Goal: Task Accomplishment & Management: Use online tool/utility

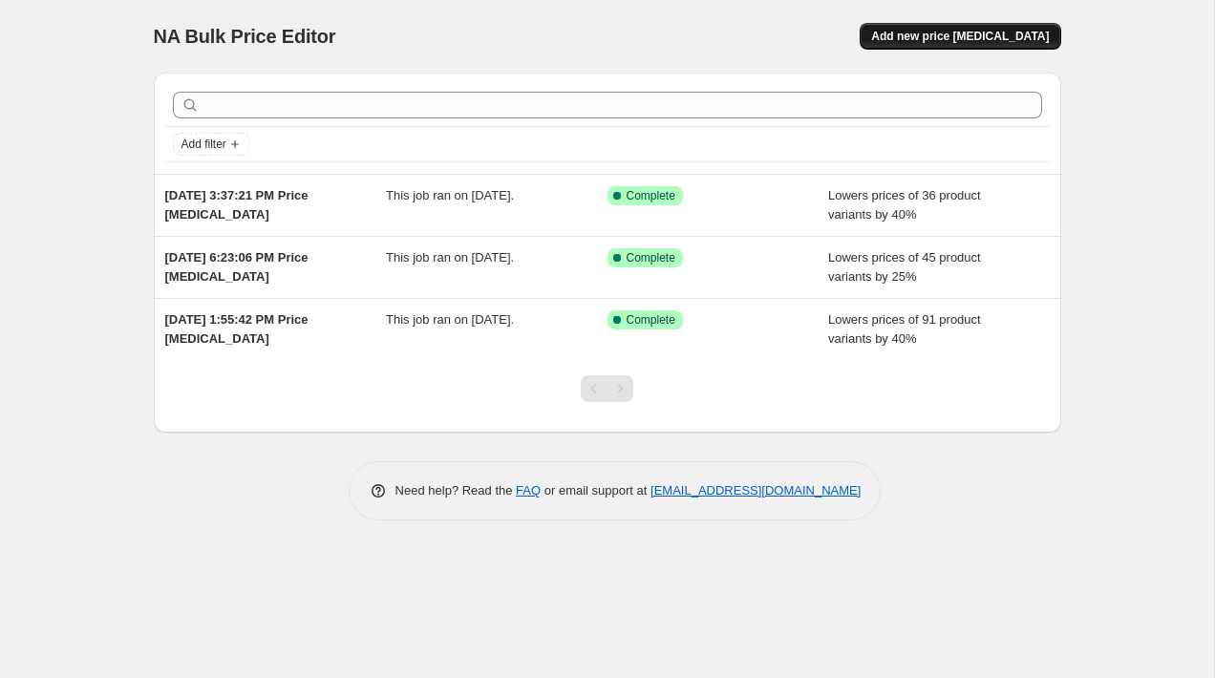
click at [952, 36] on span "Add new price [MEDICAL_DATA]" at bounding box center [960, 36] width 178 height 15
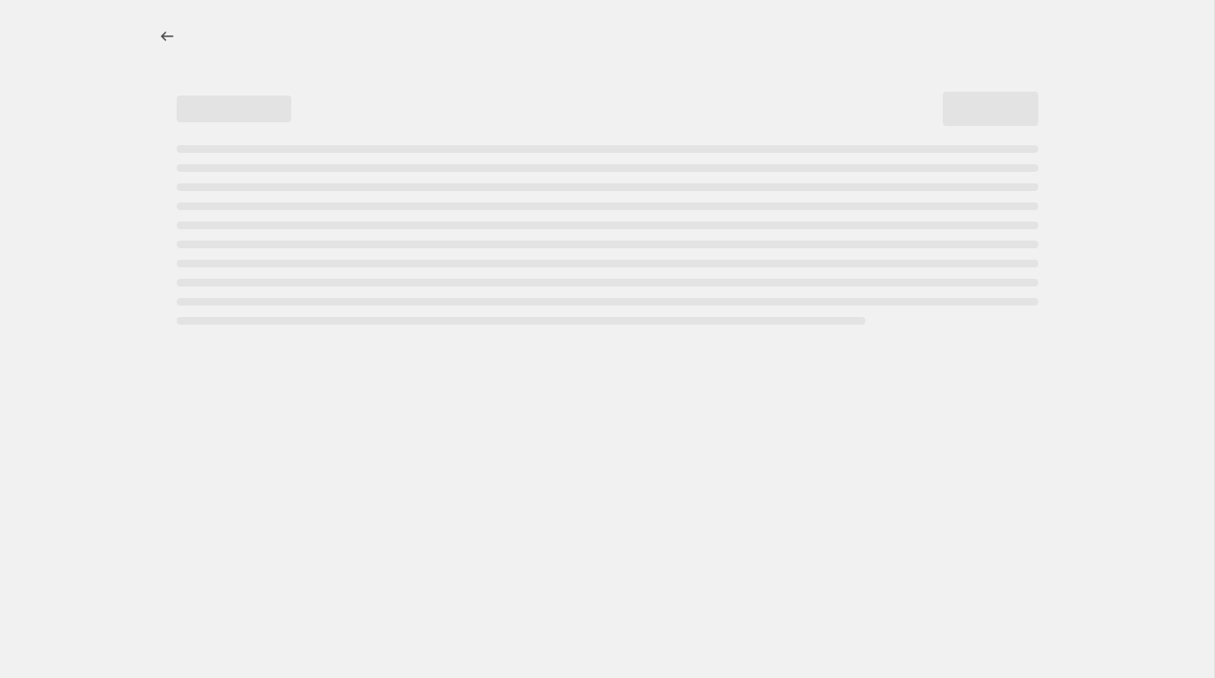
select select "percentage"
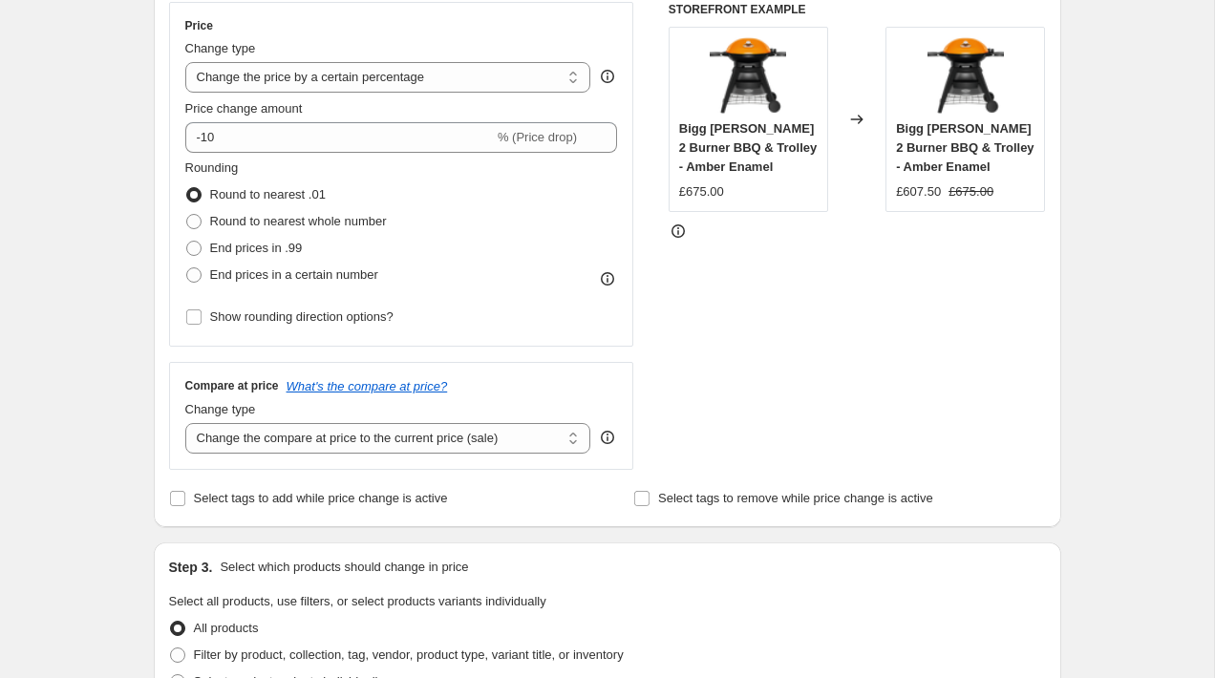
scroll to position [351, 0]
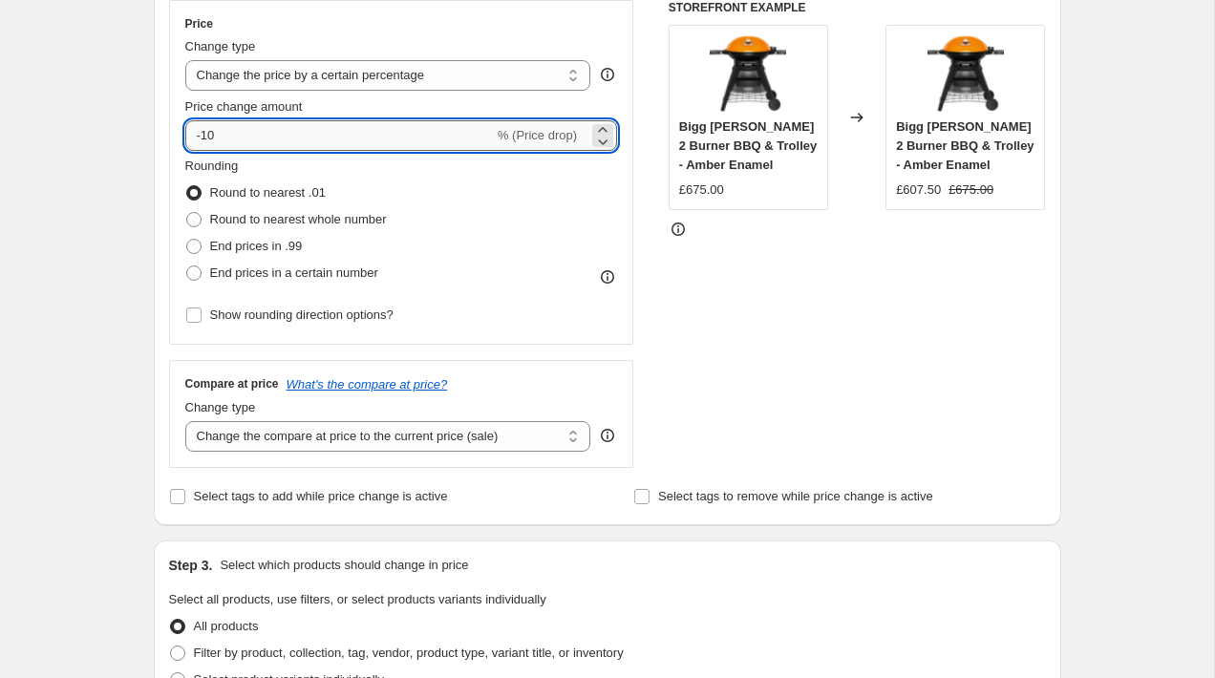
drag, startPoint x: 219, startPoint y: 133, endPoint x: 204, endPoint y: 135, distance: 14.5
click at [204, 135] on input "-10" at bounding box center [339, 135] width 308 height 31
click at [642, 266] on div "Price Change type Change the price to a certain amount Change the price by a ce…" at bounding box center [607, 234] width 877 height 468
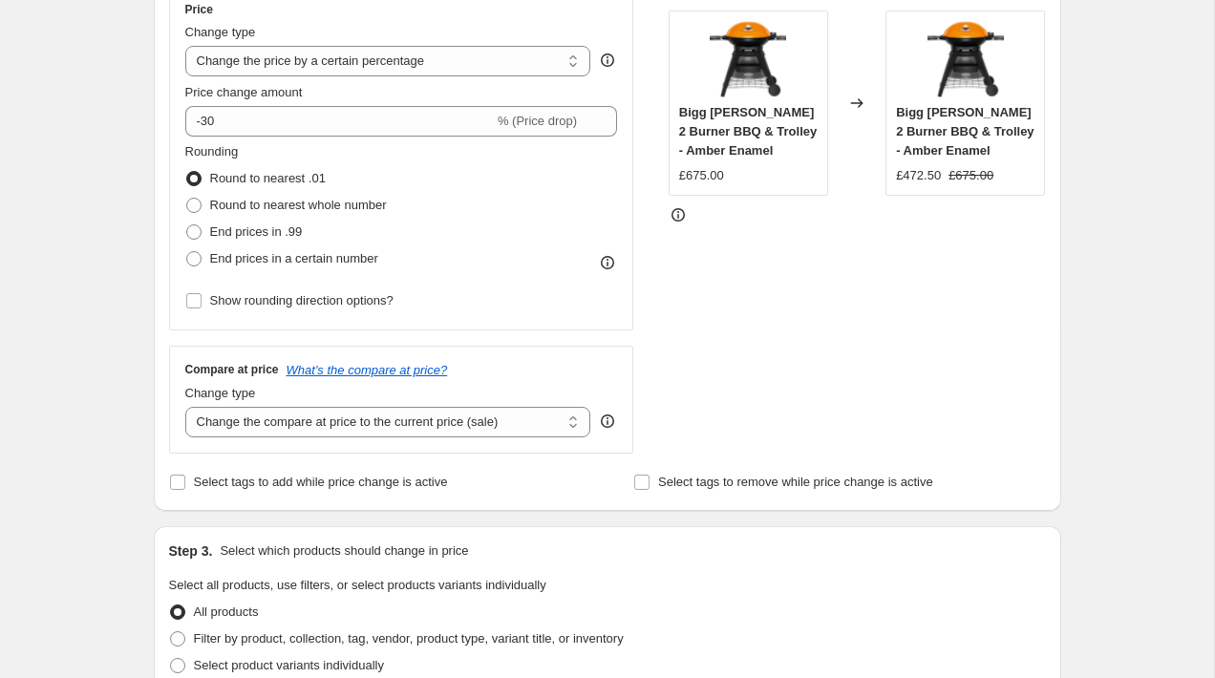
scroll to position [354, 0]
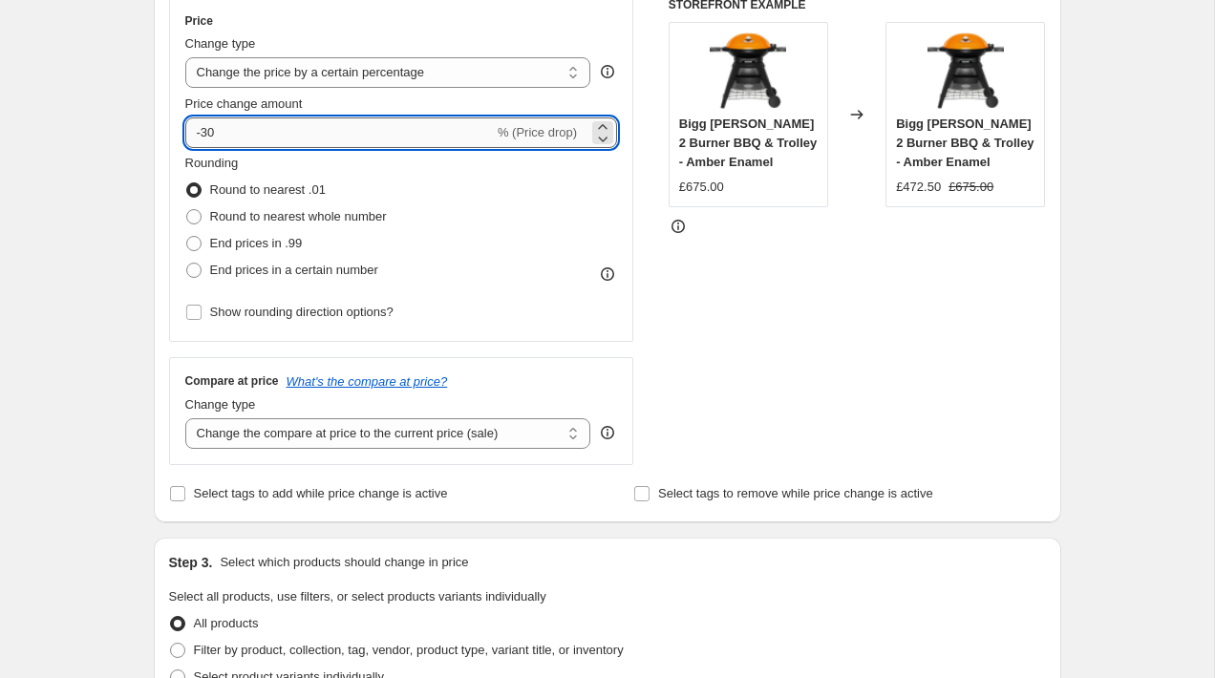
click at [214, 136] on input "-30" at bounding box center [339, 132] width 308 height 31
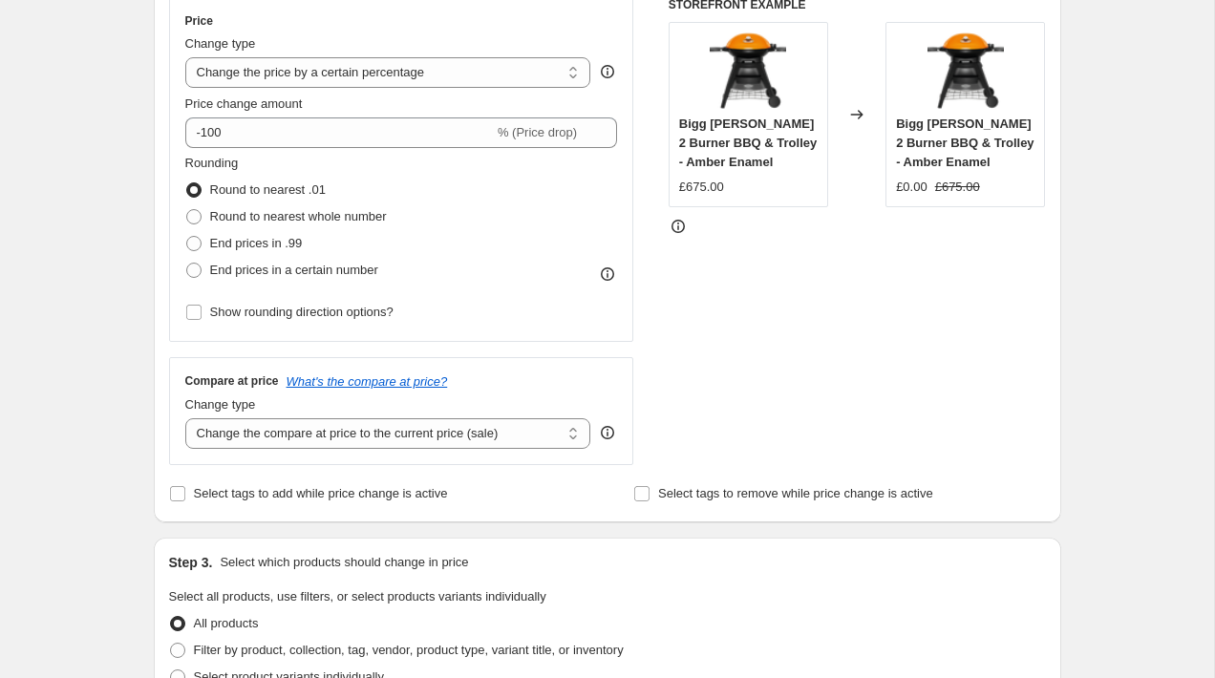
click at [637, 250] on div "Price Change type Change the price to a certain amount Change the price by a ce…" at bounding box center [607, 231] width 877 height 468
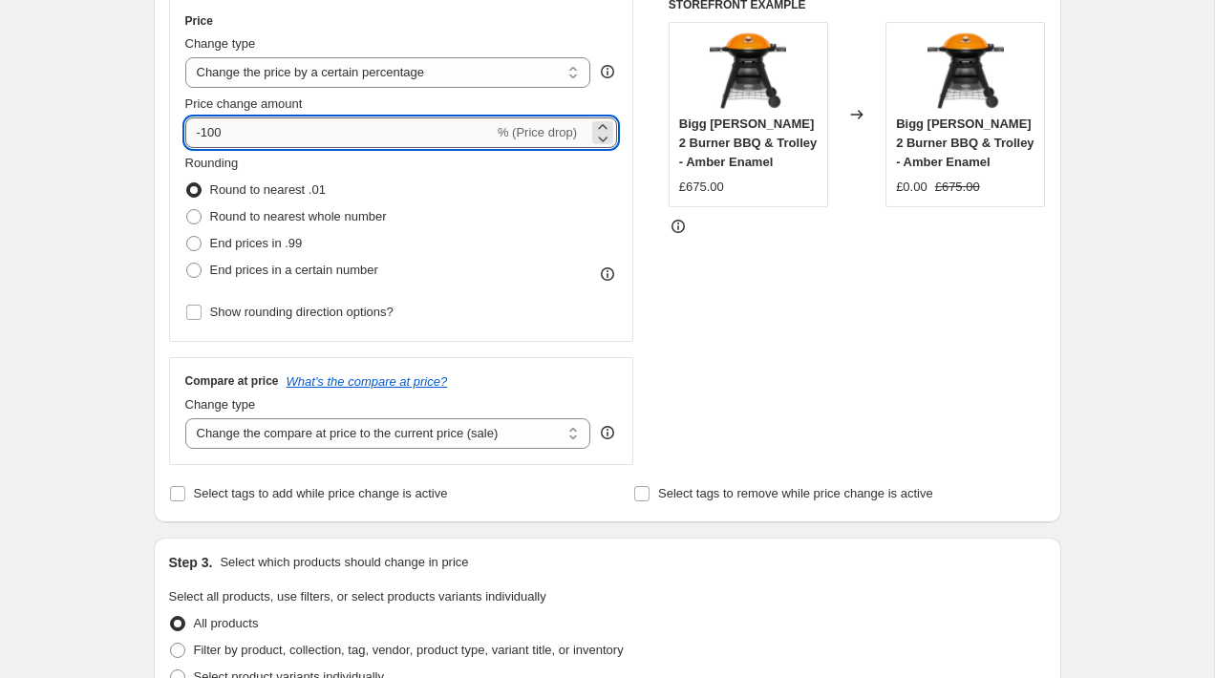
drag, startPoint x: 242, startPoint y: 135, endPoint x: 202, endPoint y: 133, distance: 39.2
click at [202, 133] on input "-100" at bounding box center [339, 132] width 308 height 31
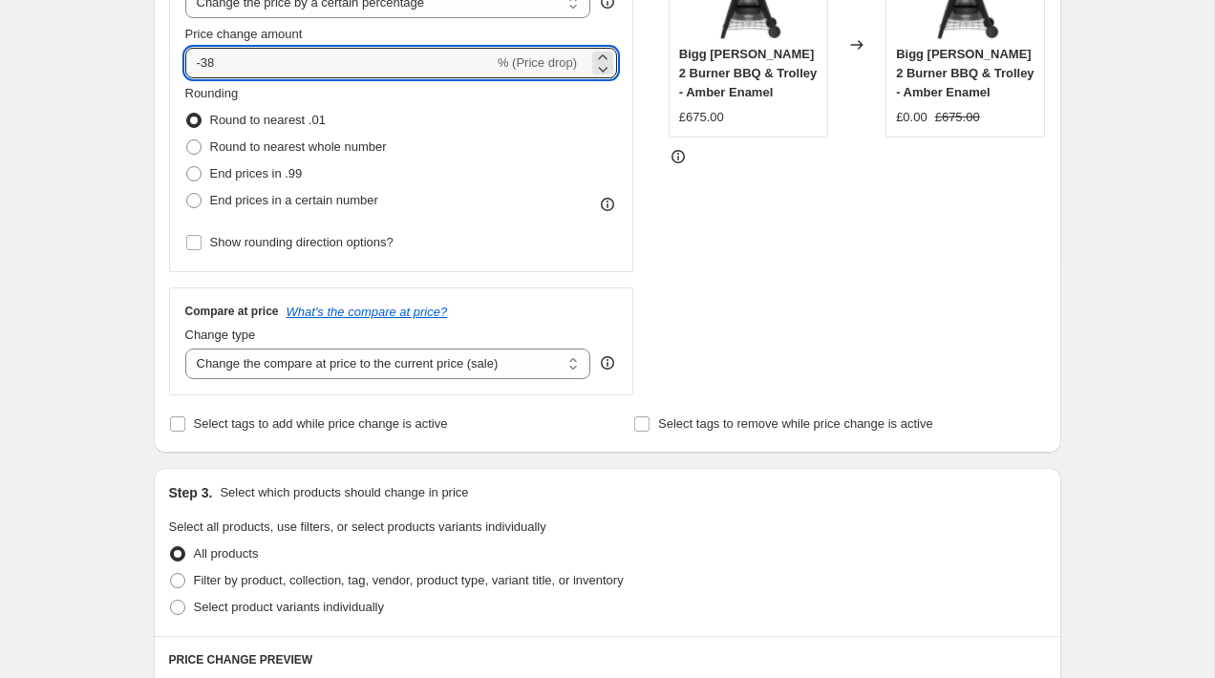
scroll to position [418, 0]
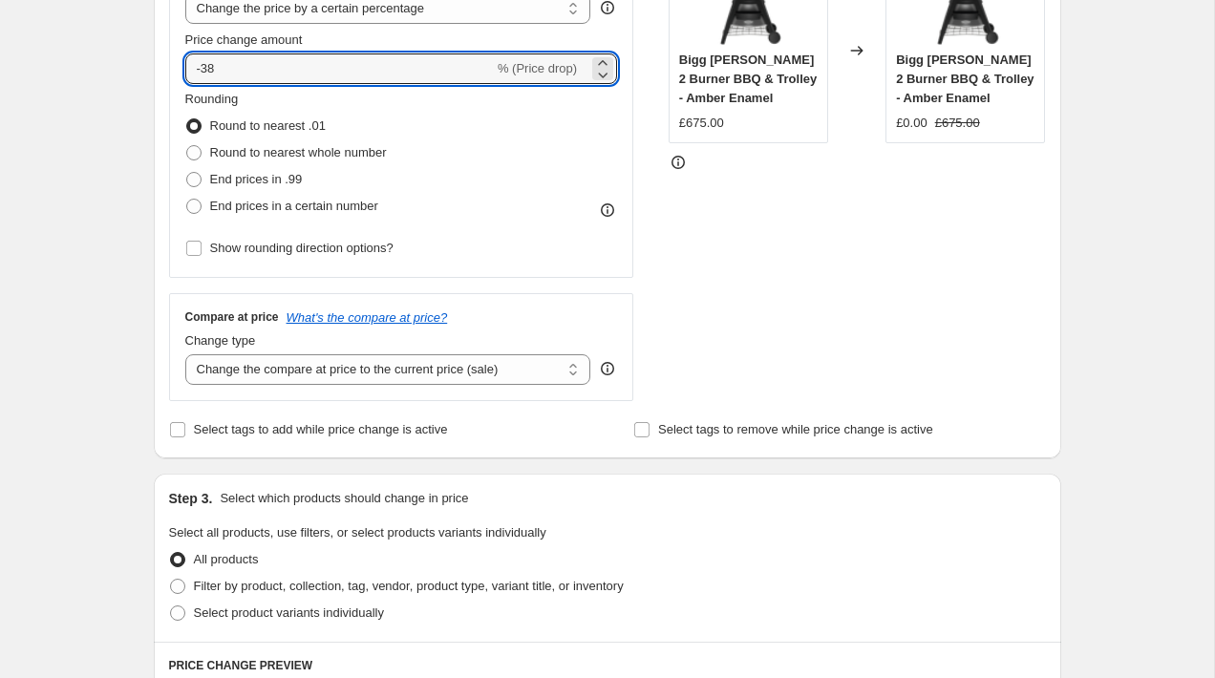
type input "-38"
click at [629, 357] on div "Compare at price What's the compare at price? Change type Change the compare at…" at bounding box center [401, 346] width 465 height 107
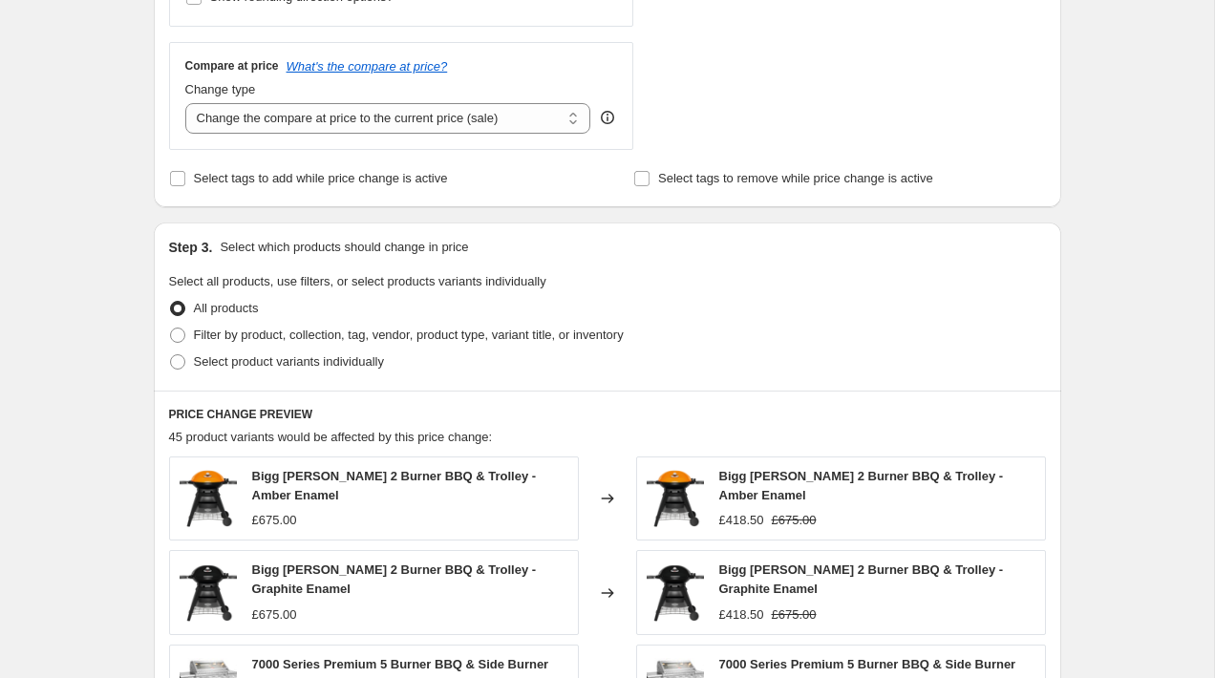
scroll to position [1249, 0]
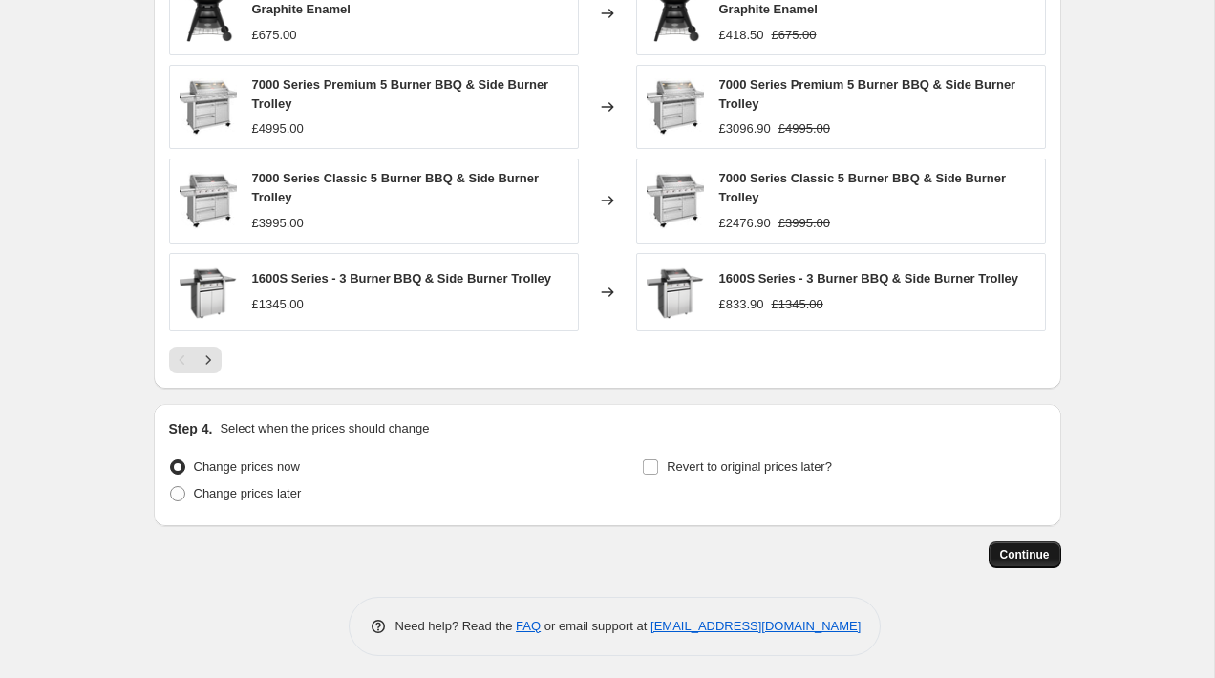
click at [1018, 551] on span "Continue" at bounding box center [1025, 554] width 50 height 15
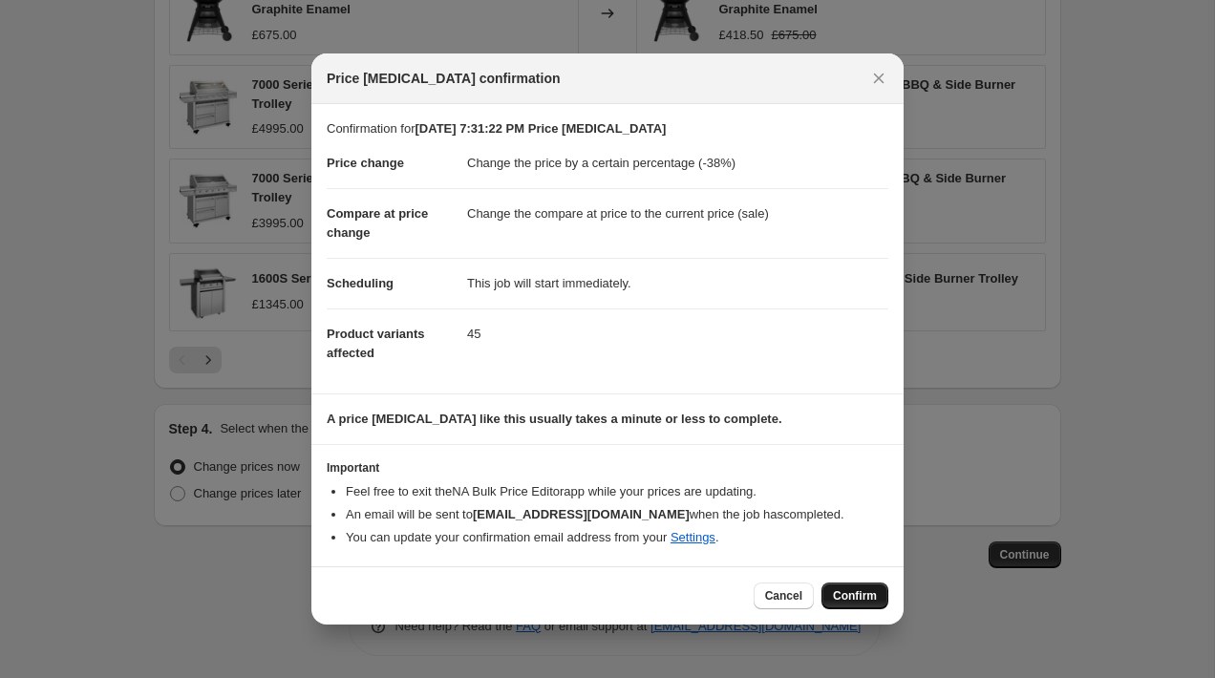
click at [868, 601] on span "Confirm" at bounding box center [855, 595] width 44 height 15
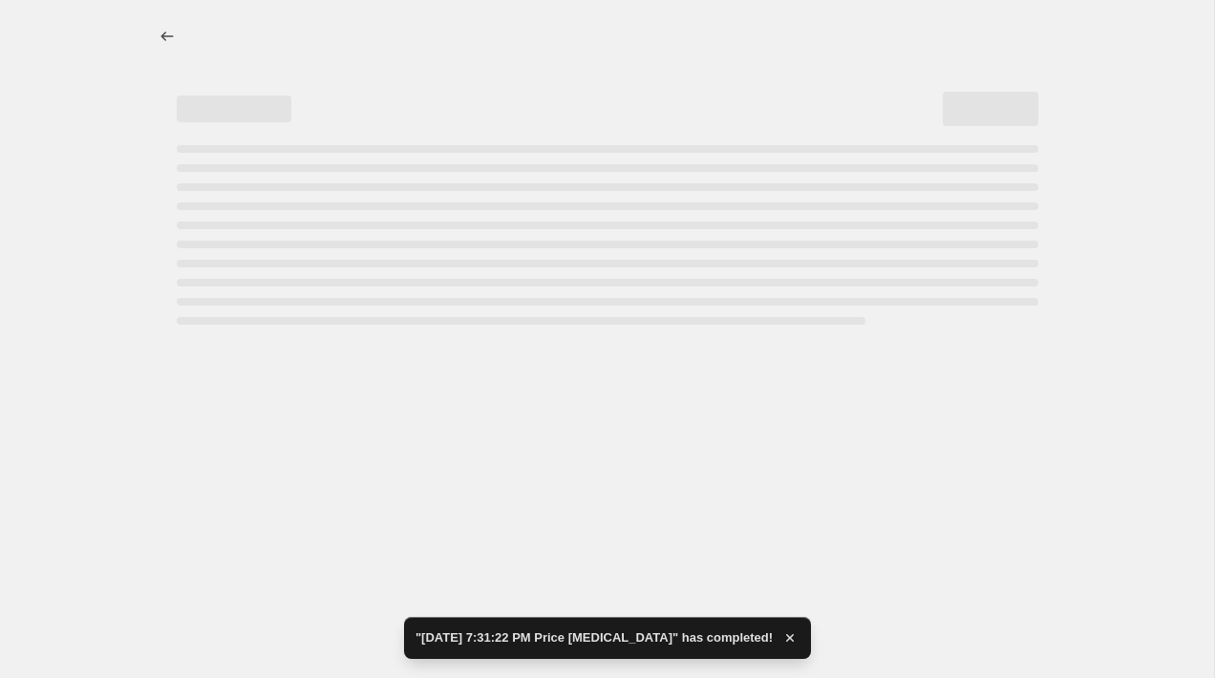
select select "percentage"
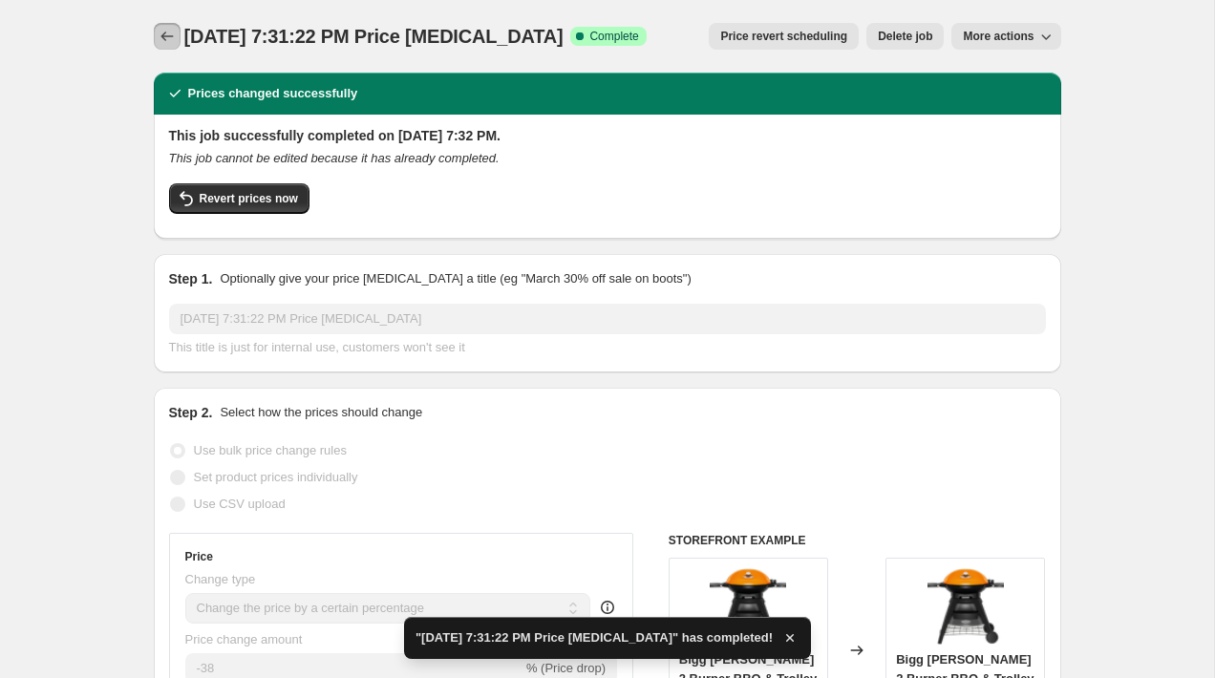
click at [173, 35] on icon "Price change jobs" at bounding box center [167, 36] width 19 height 19
